Goal: Find specific page/section: Find specific page/section

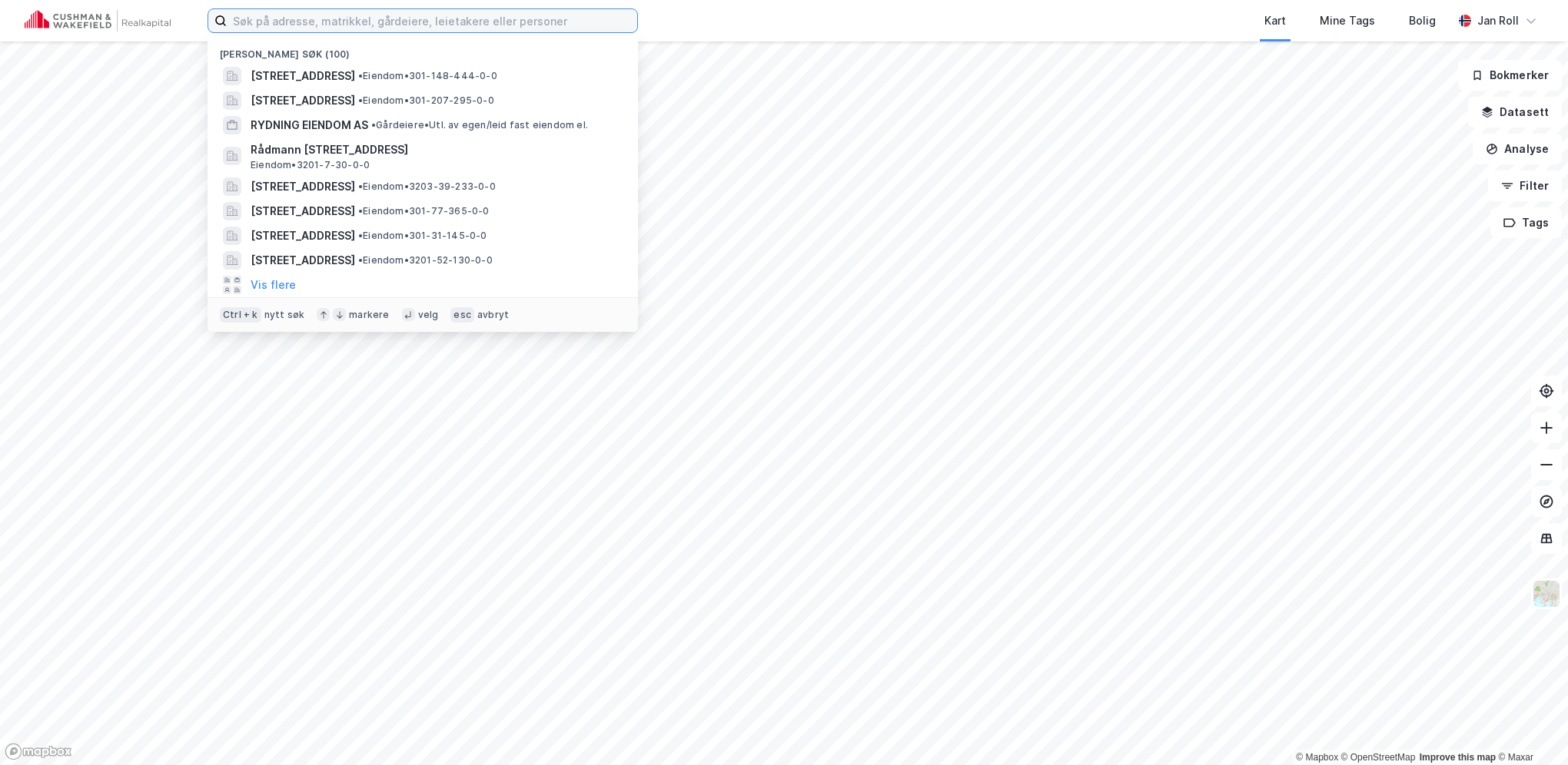
click at [360, 18] on input at bounding box center [432, 21] width 410 height 23
paste input "[STREET_ADDRESS]"
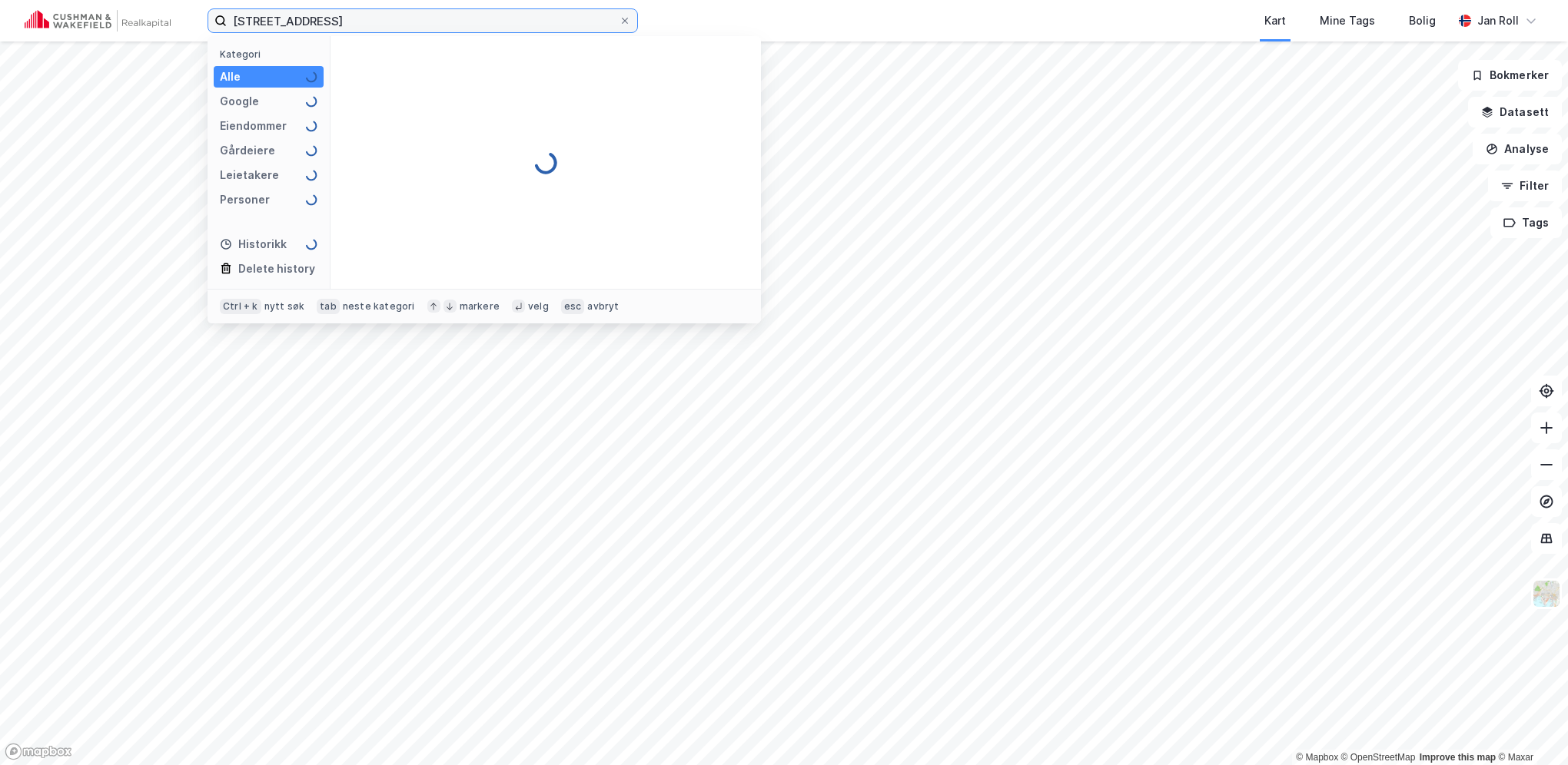
type input "[STREET_ADDRESS]"
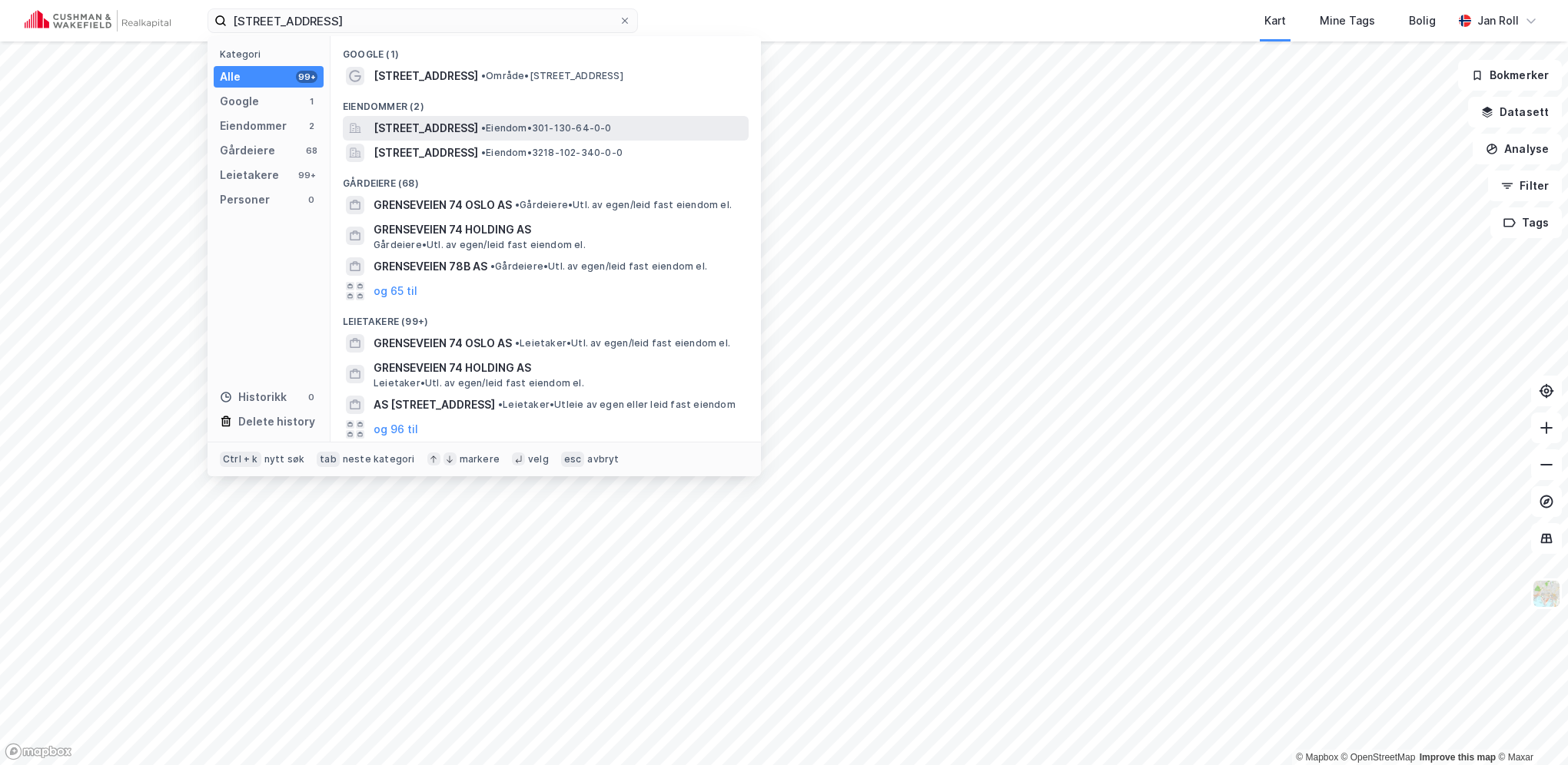
click at [478, 119] on span "[STREET_ADDRESS]" at bounding box center [426, 129] width 105 height 18
